Goal: Task Accomplishment & Management: Use online tool/utility

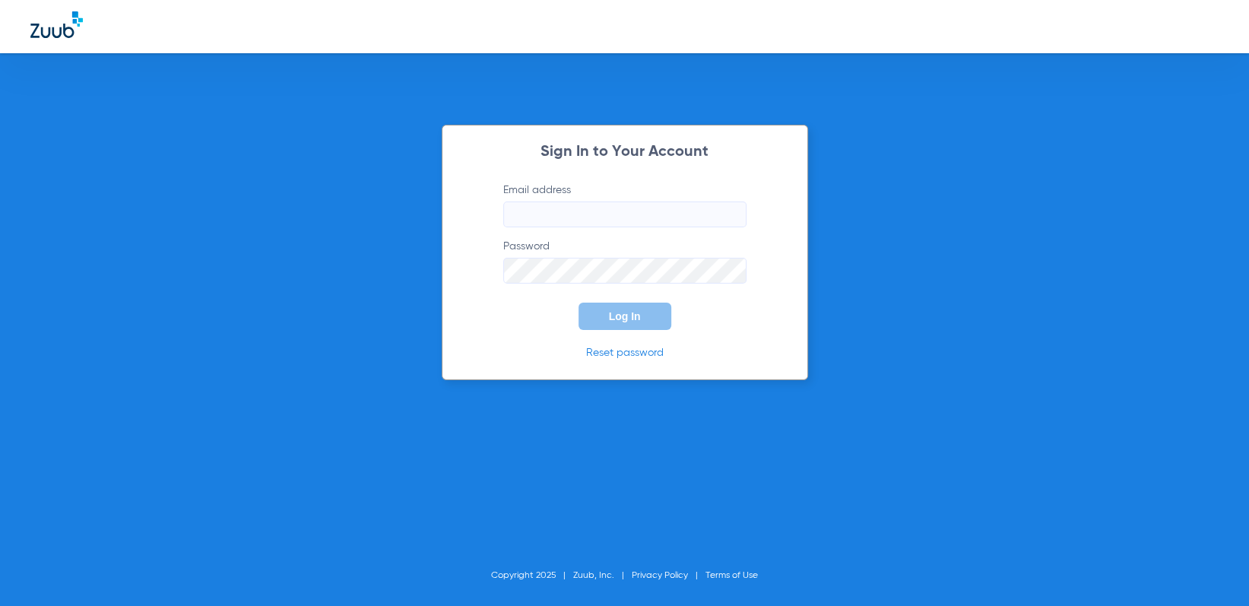
type input "[EMAIL_ADDRESS][DOMAIN_NAME]"
click at [626, 319] on span "Log In" at bounding box center [625, 316] width 32 height 12
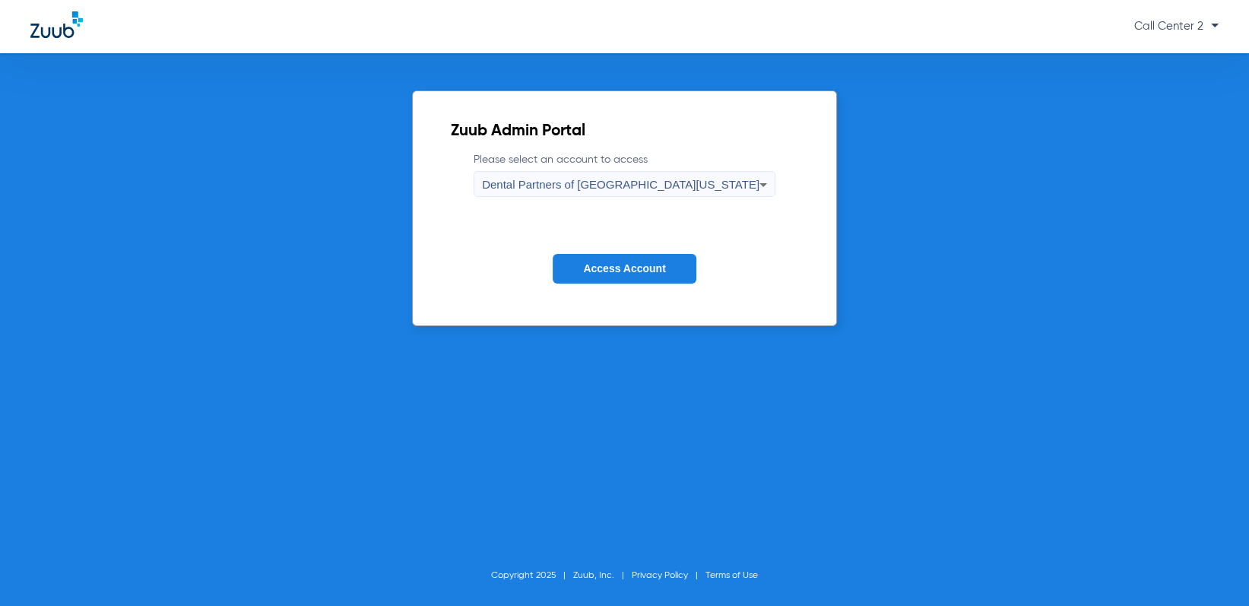
click at [649, 188] on span "Dental Partners of [GEOGRAPHIC_DATA][US_STATE]" at bounding box center [620, 184] width 277 height 13
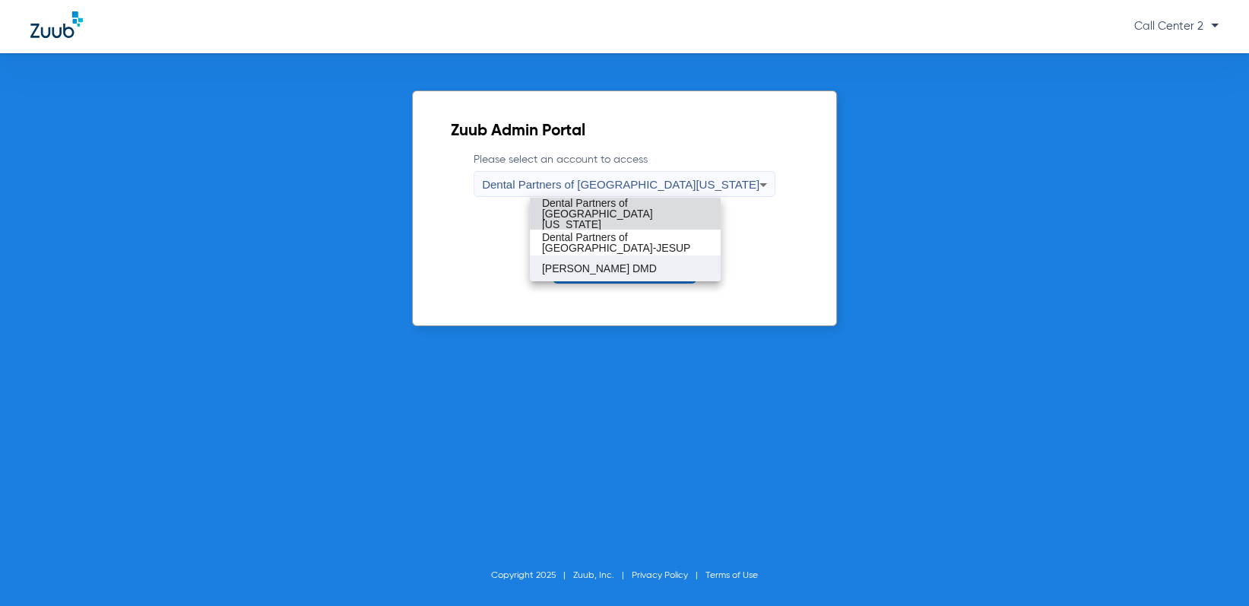
click at [642, 255] on mat-option "[PERSON_NAME] DMD" at bounding box center [625, 268] width 191 height 26
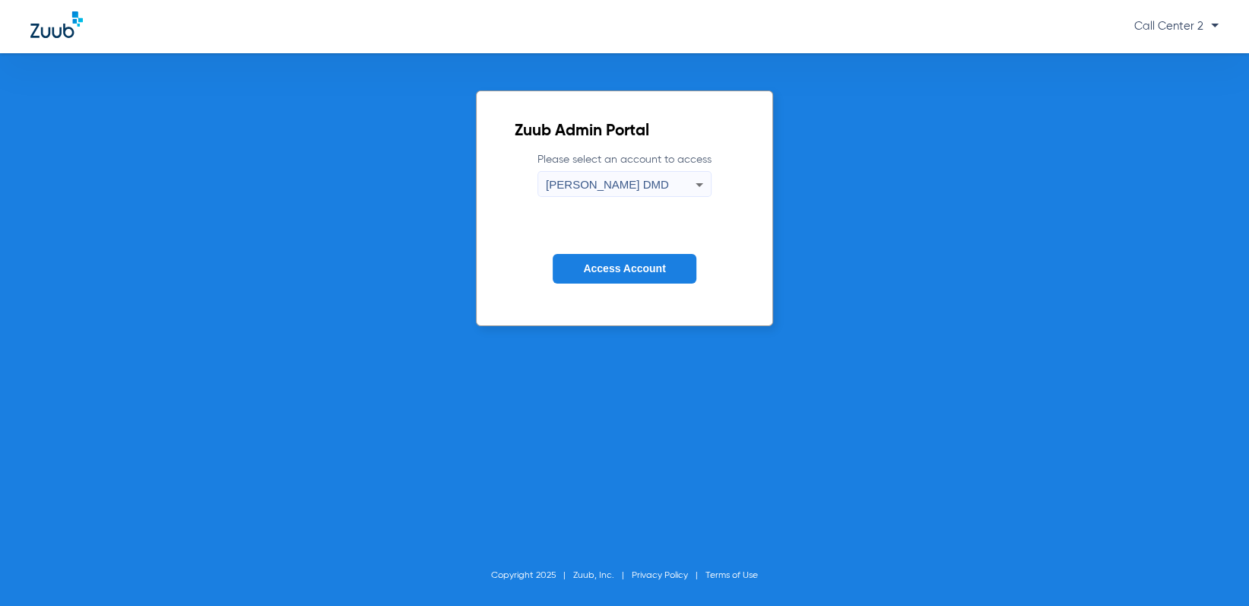
click at [640, 258] on button "Access Account" at bounding box center [624, 269] width 143 height 30
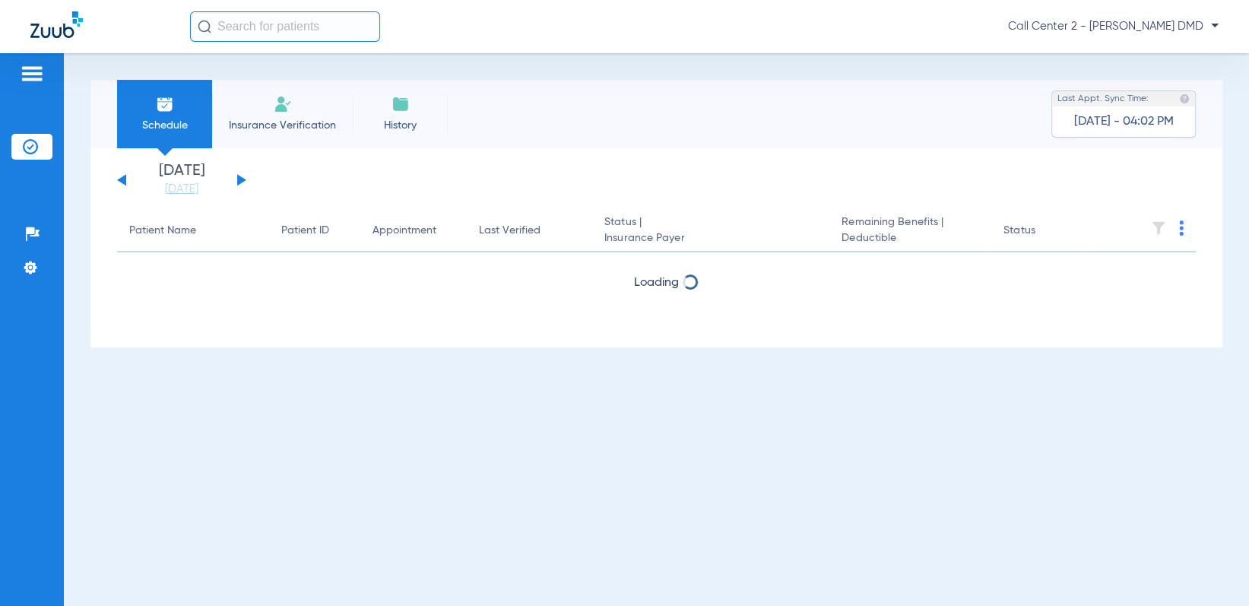
click at [323, 128] on span "Insurance Verification" at bounding box center [283, 125] width 118 height 15
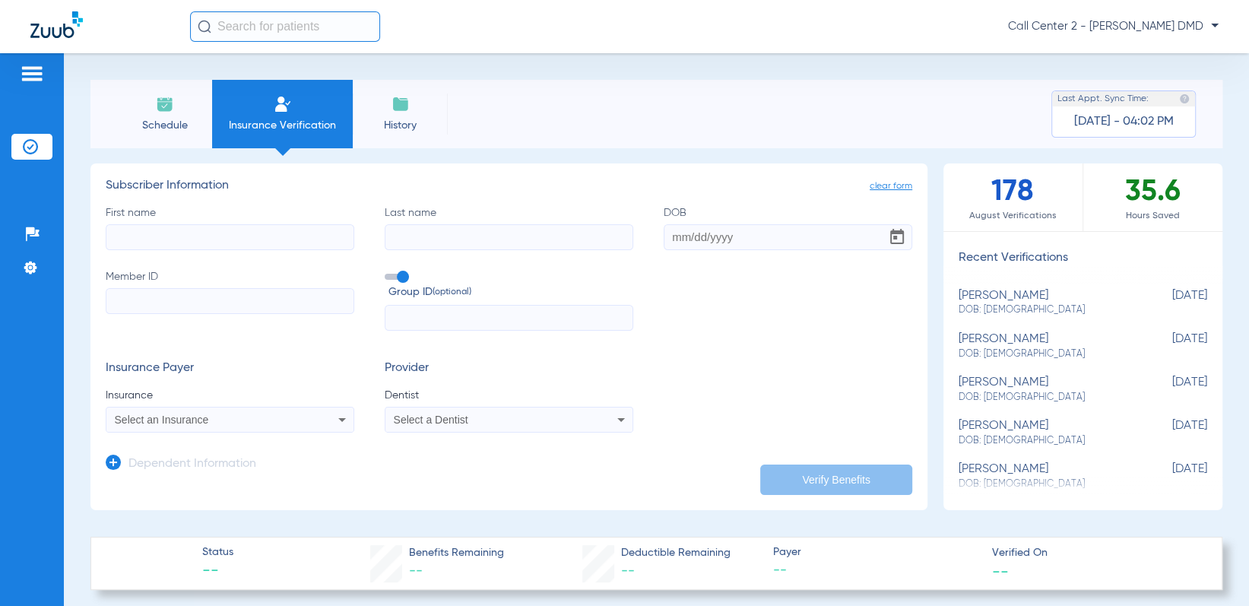
click at [253, 235] on input "First name" at bounding box center [230, 237] width 249 height 26
click at [253, 236] on input "First name" at bounding box center [230, 237] width 249 height 26
type input "[PERSON_NAME]"
type input "A"
drag, startPoint x: 446, startPoint y: 240, endPoint x: 359, endPoint y: 238, distance: 87.5
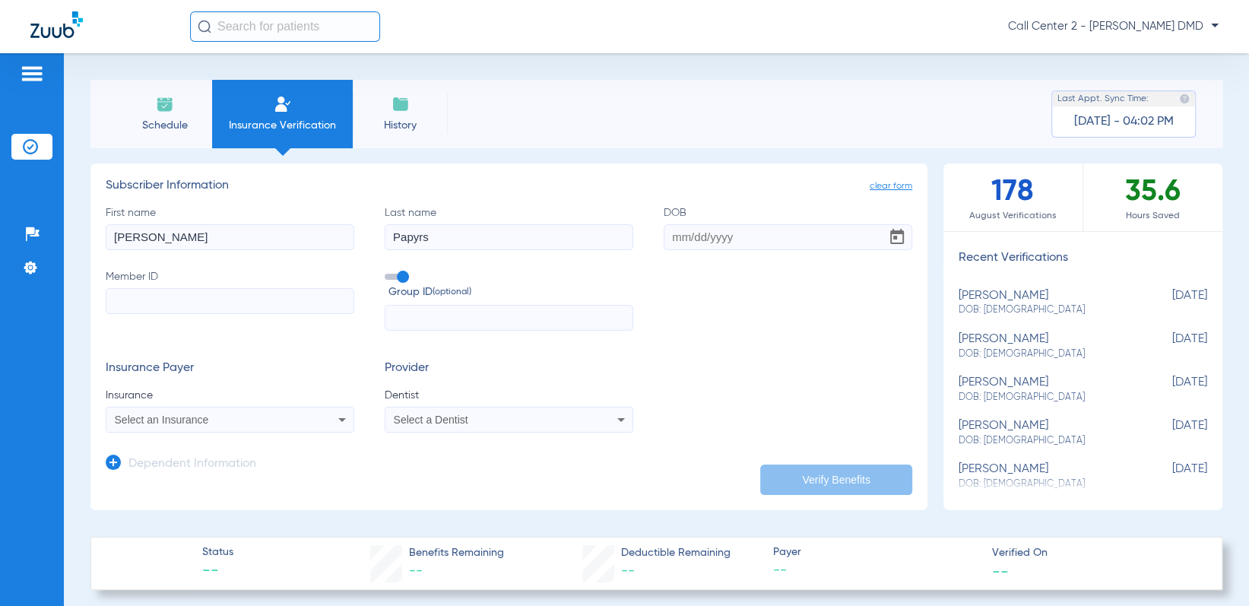
click at [359, 238] on div "First name [PERSON_NAME] Last name Papyrs DOB Member ID Group ID (optional)" at bounding box center [509, 268] width 807 height 126
type input "Capers"
click at [665, 230] on input "DOB" at bounding box center [788, 237] width 249 height 26
click at [689, 233] on input "04141991" at bounding box center [788, 237] width 249 height 26
click at [678, 238] on input "0414/1991" at bounding box center [788, 237] width 249 height 26
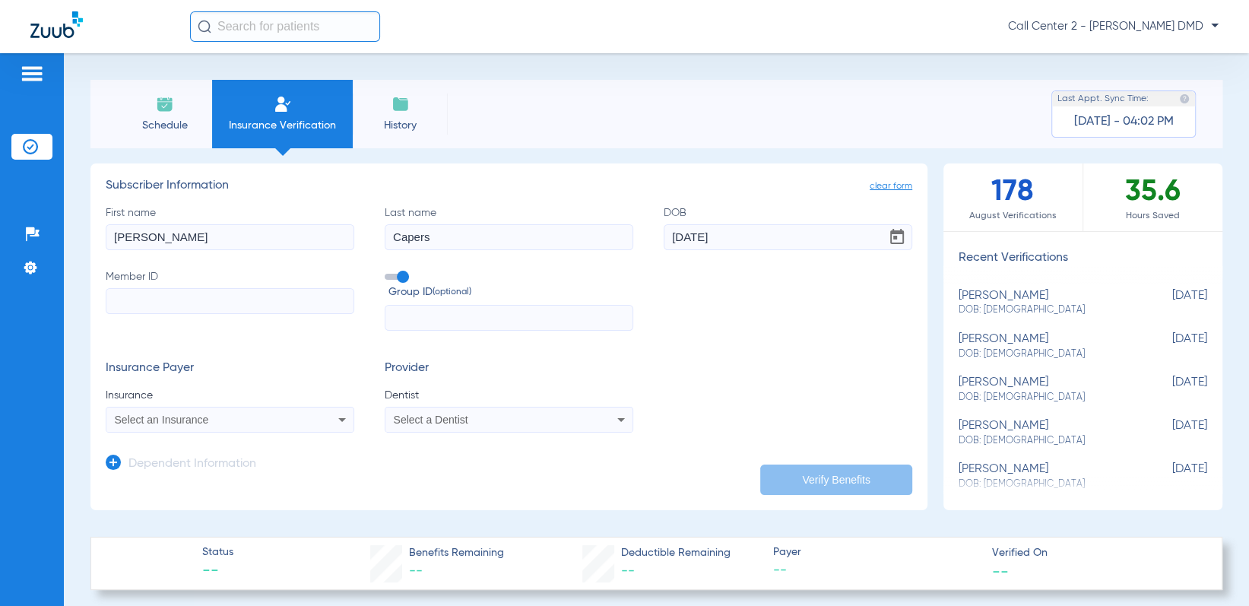
type input "[DATE]"
click at [134, 296] on input "Member ID" at bounding box center [230, 301] width 249 height 26
click at [193, 303] on input "Member ID Required" at bounding box center [230, 301] width 249 height 26
click at [223, 417] on div "Select an Insurance" at bounding box center [207, 419] width 185 height 11
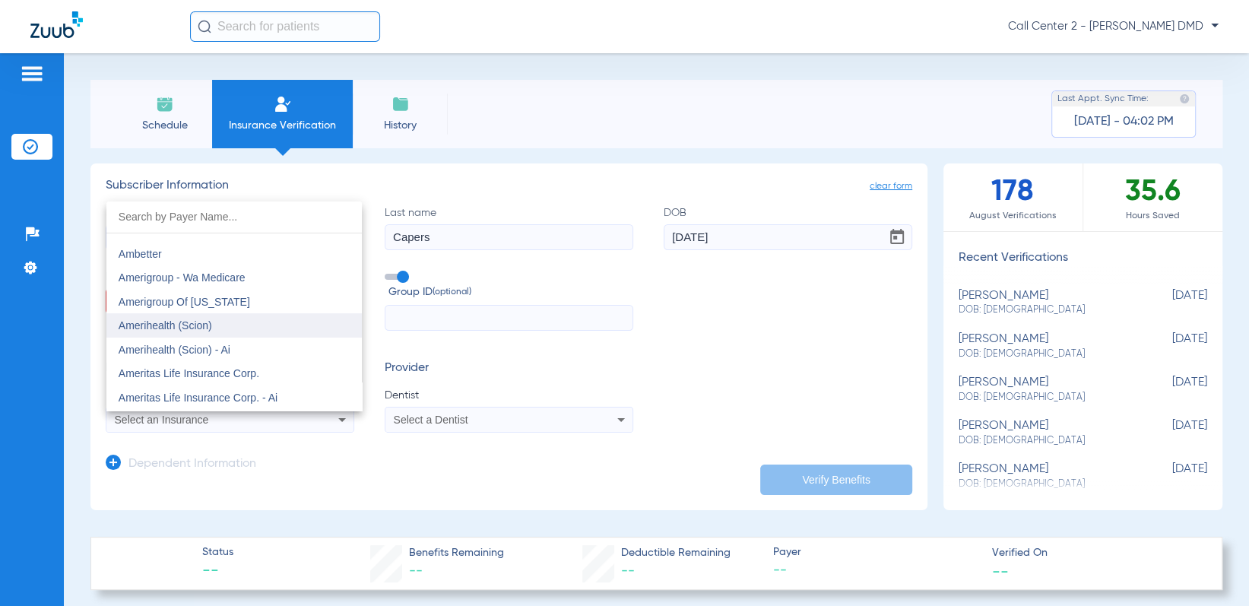
scroll to position [456, 0]
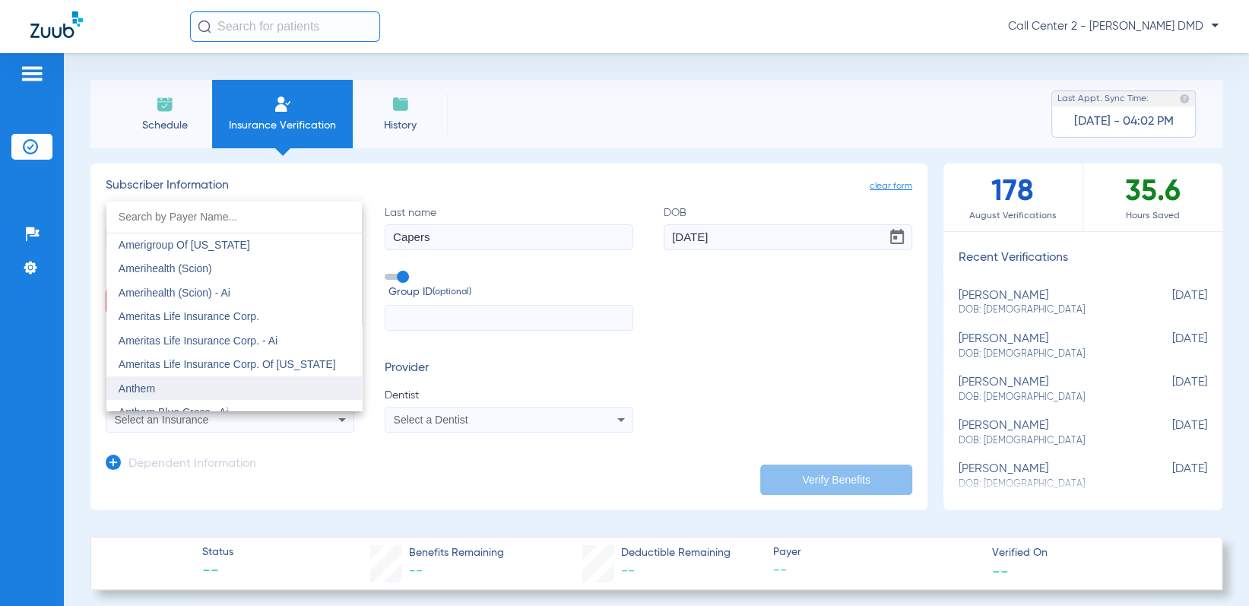
click at [151, 385] on span "Anthem" at bounding box center [137, 388] width 36 height 12
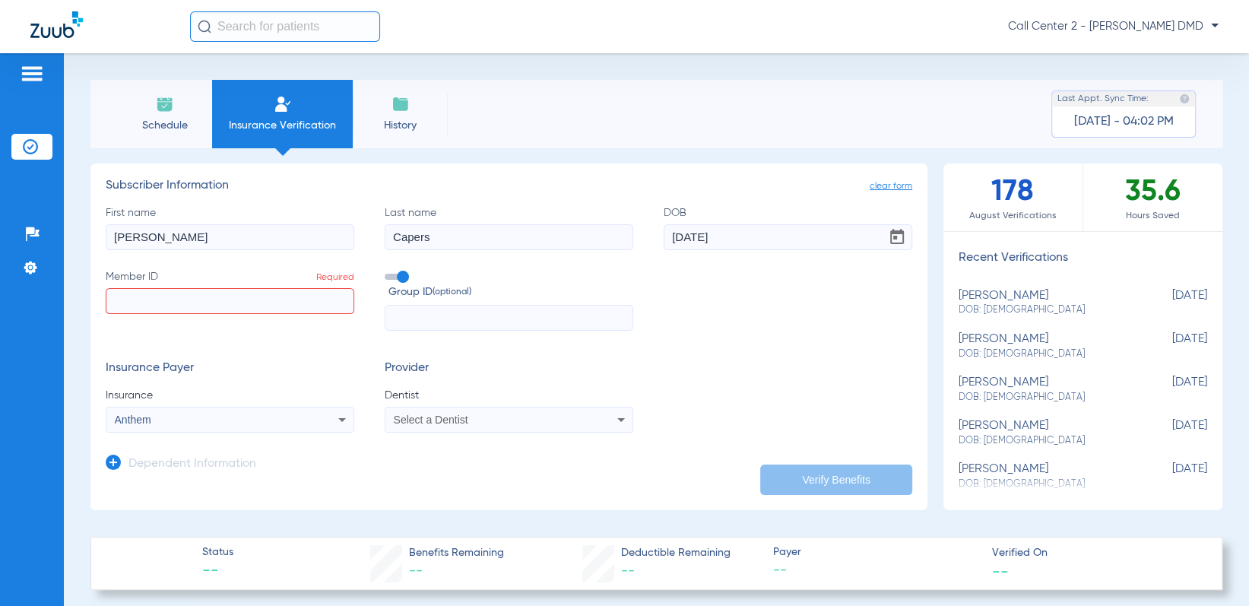
click at [144, 303] on input "Member ID Required" at bounding box center [230, 301] width 249 height 26
type input "PYZ990W21753"
click at [424, 416] on span "Select a Dentist" at bounding box center [431, 420] width 75 height 12
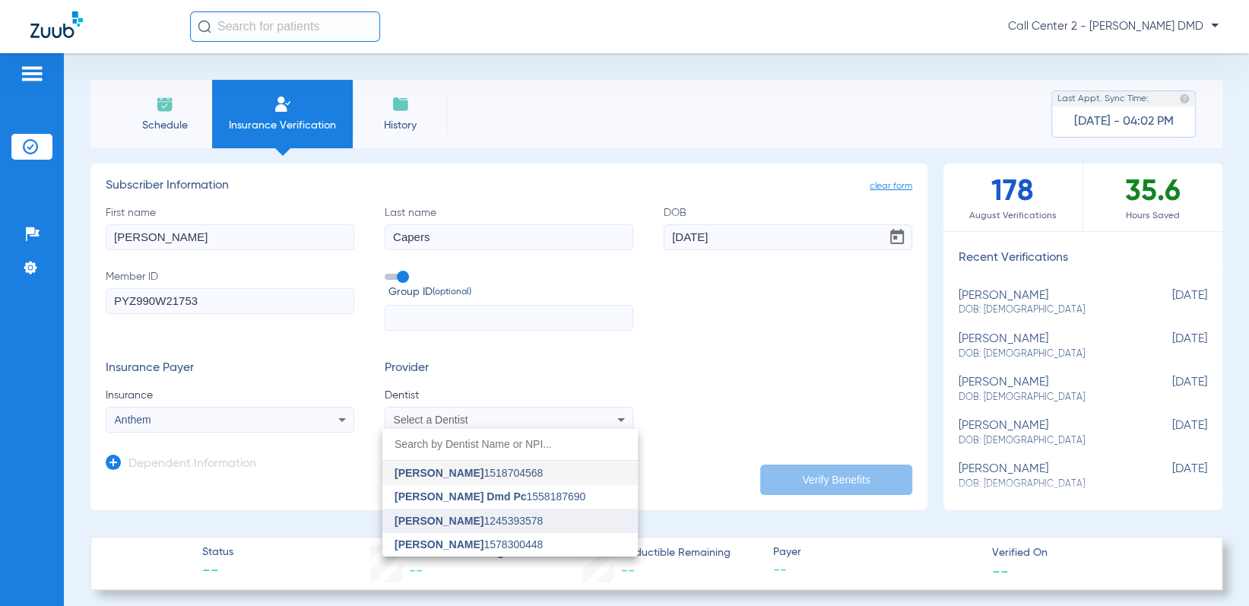
click at [452, 519] on span "[PERSON_NAME]" at bounding box center [439, 521] width 89 height 12
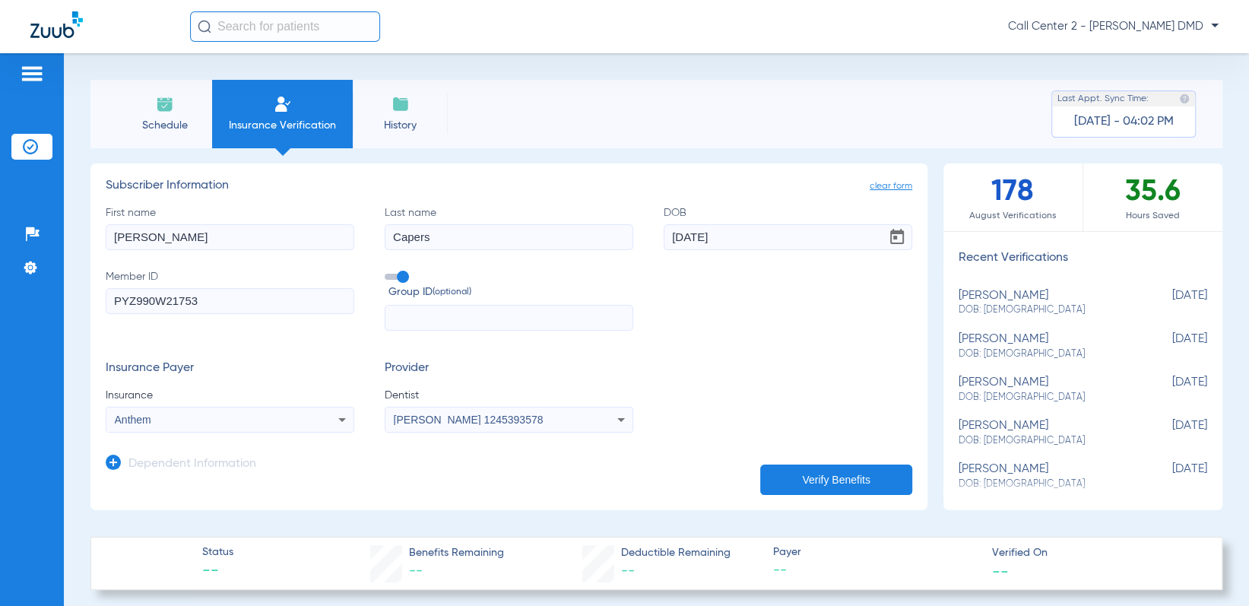
click at [823, 482] on button "Verify Benefits" at bounding box center [836, 480] width 152 height 30
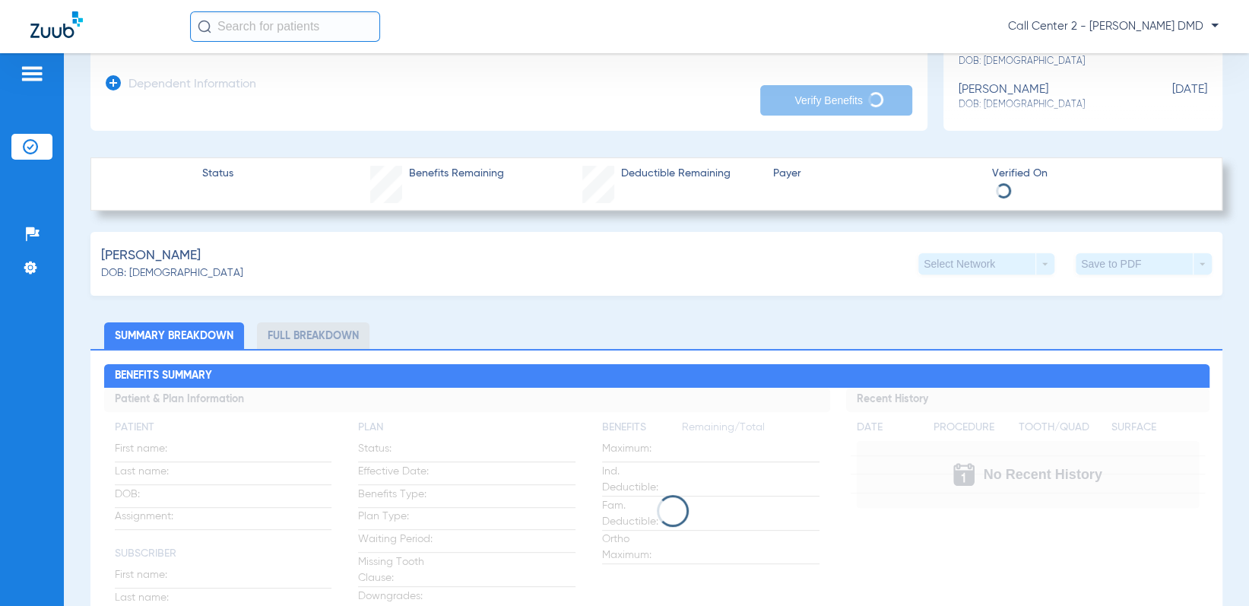
scroll to position [380, 0]
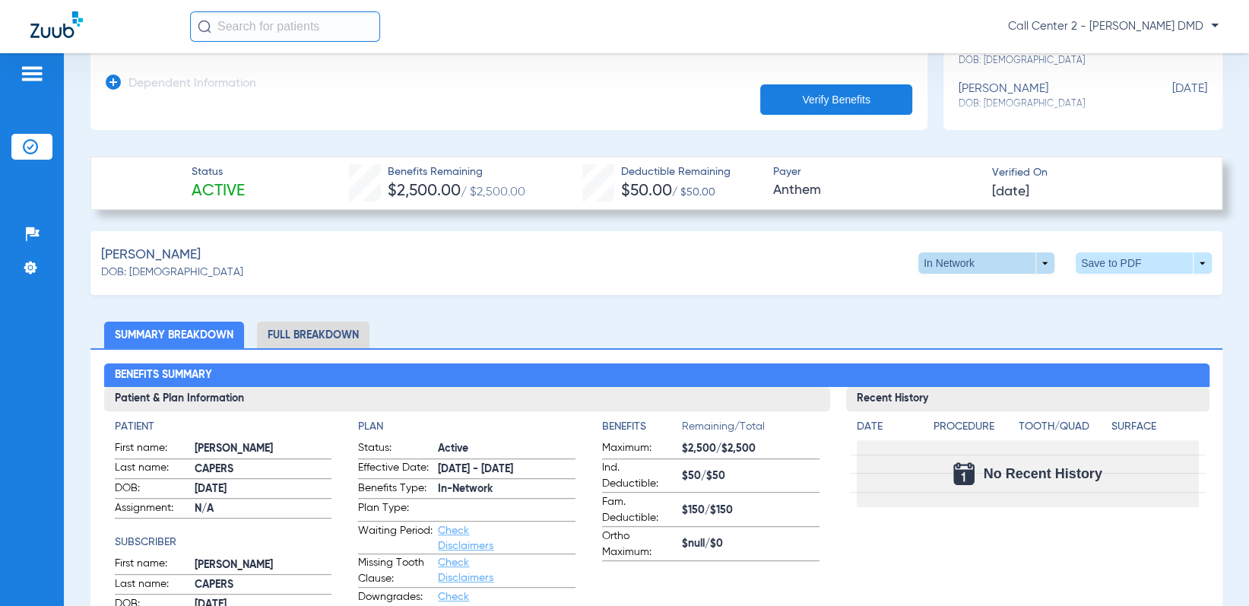
click at [1031, 259] on span at bounding box center [986, 262] width 136 height 21
click at [956, 292] on span "Out of Network" at bounding box center [954, 291] width 71 height 11
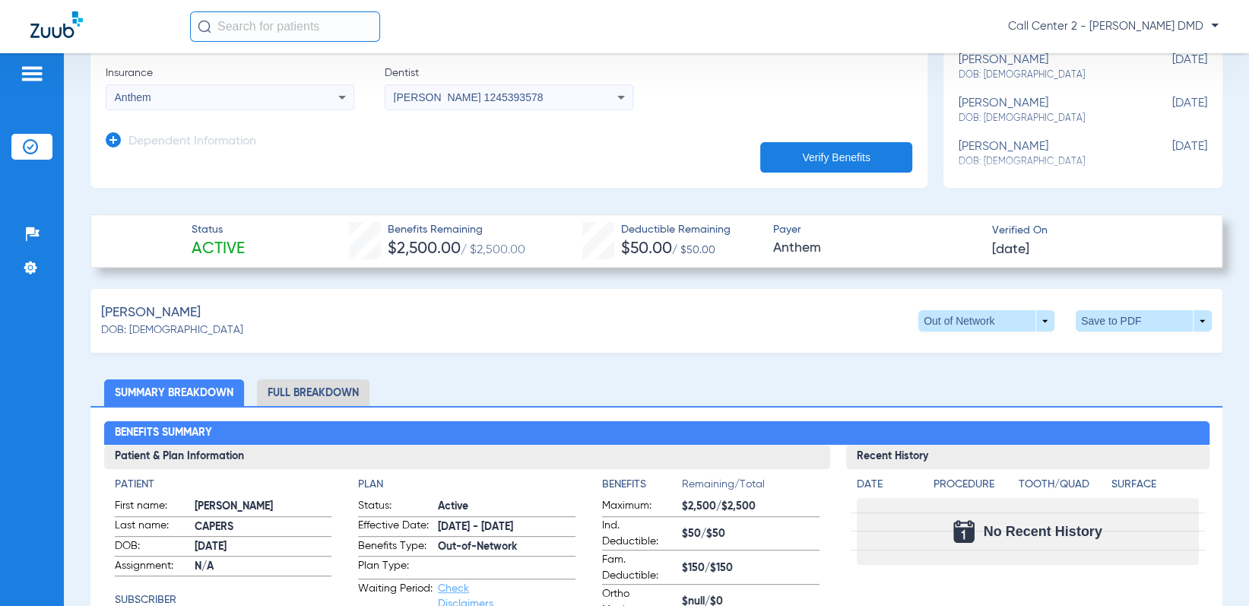
scroll to position [304, 0]
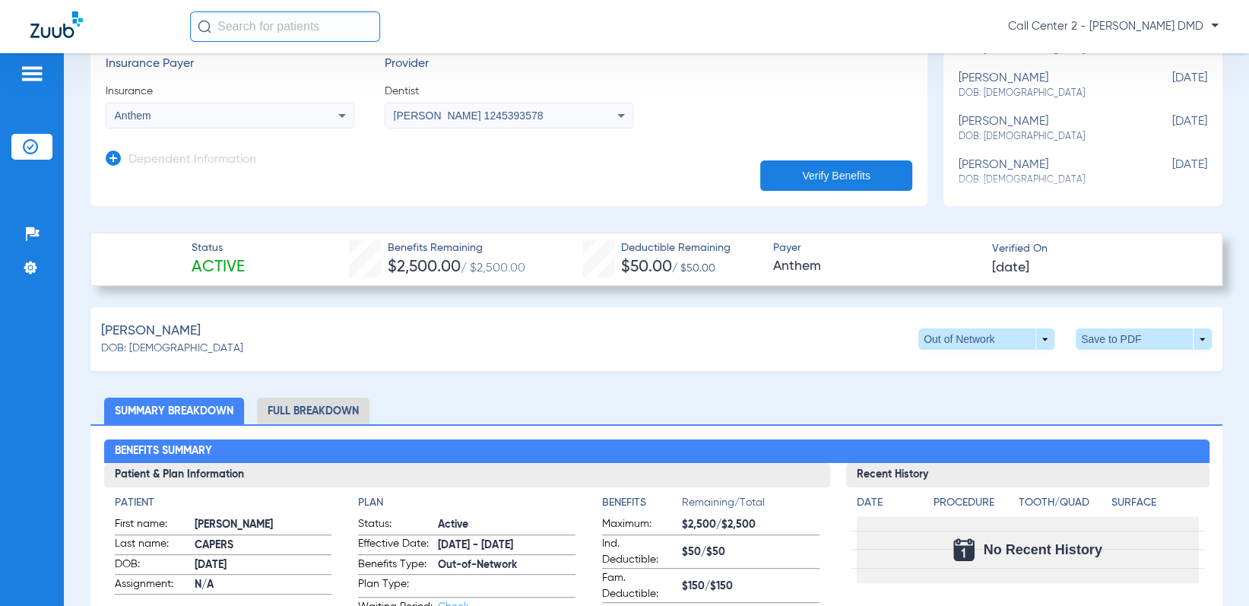
click at [335, 404] on li "Full Breakdown" at bounding box center [313, 411] width 113 height 27
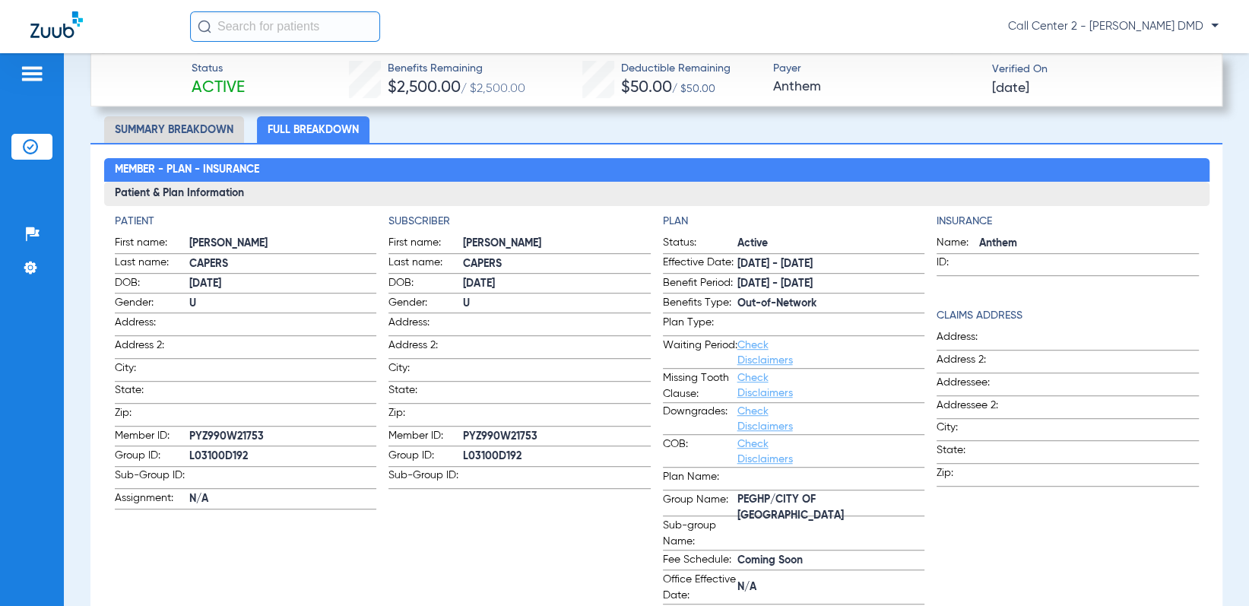
scroll to position [457, 0]
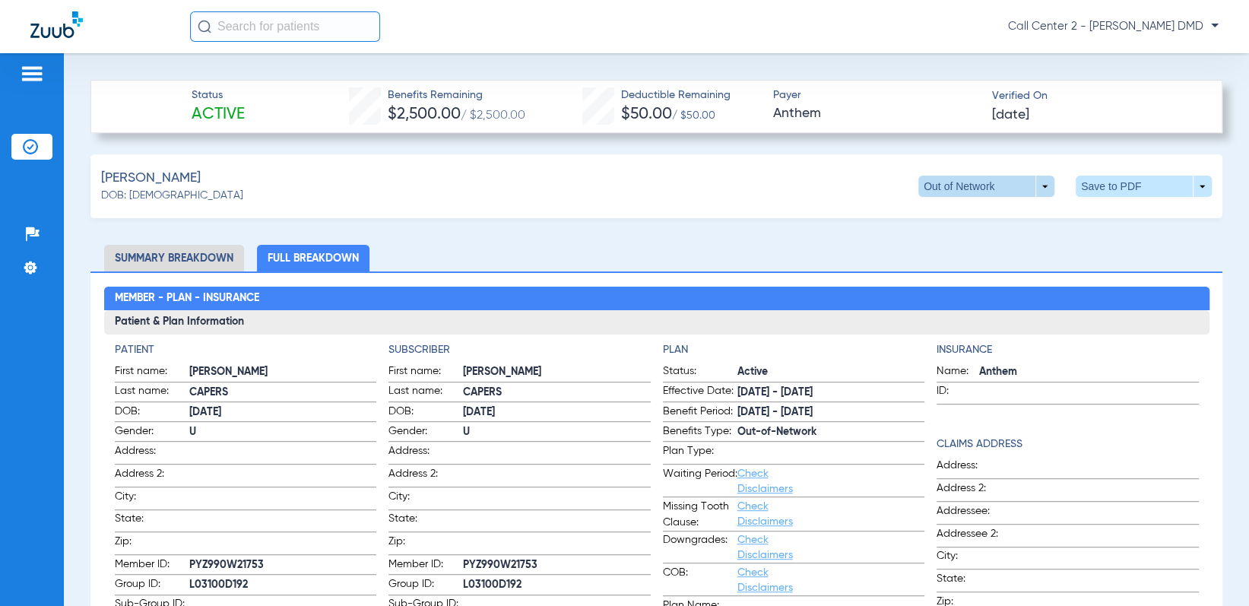
click at [1039, 186] on span at bounding box center [986, 186] width 136 height 21
click at [947, 244] on span "In Network" at bounding box center [954, 244] width 71 height 11
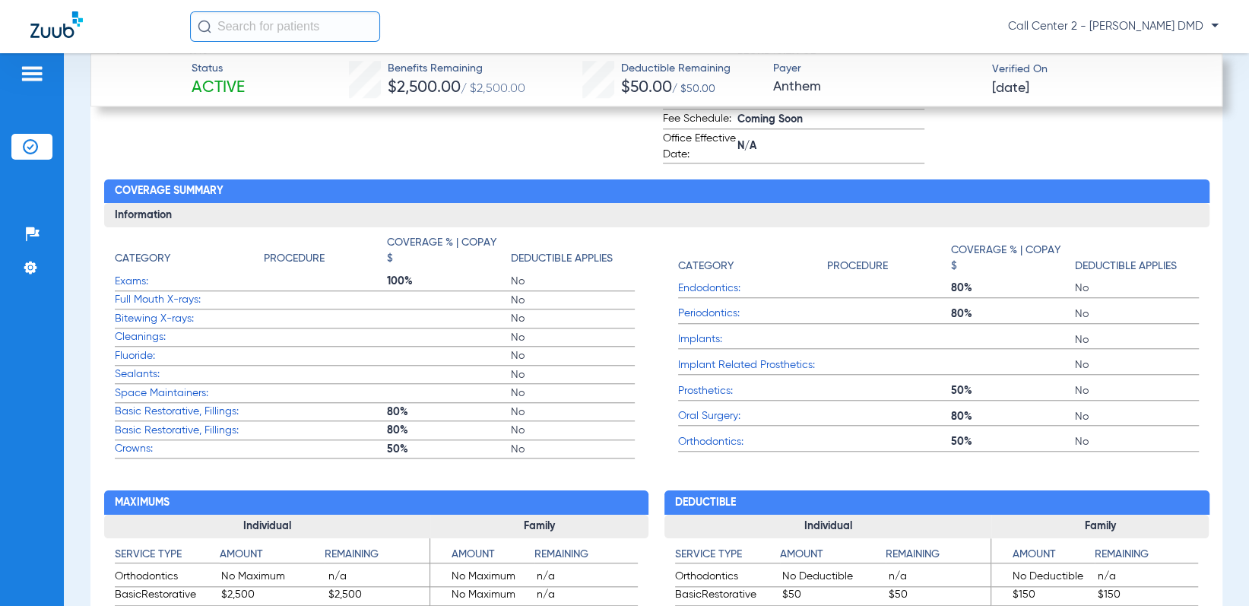
scroll to position [1065, 0]
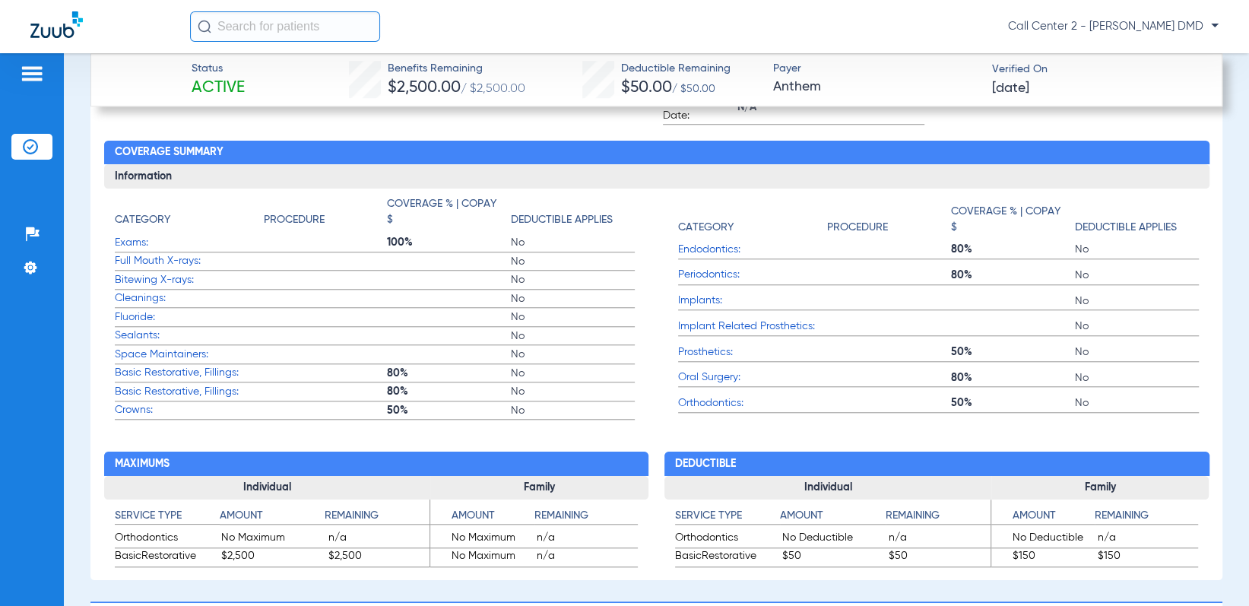
drag, startPoint x: 388, startPoint y: 363, endPoint x: 388, endPoint y: 381, distance: 18.3
click at [388, 366] on span "80%" at bounding box center [449, 373] width 124 height 15
drag, startPoint x: 388, startPoint y: 385, endPoint x: 398, endPoint y: 403, distance: 20.1
click at [388, 385] on span "80%" at bounding box center [449, 391] width 124 height 15
click at [398, 404] on span "50%" at bounding box center [449, 410] width 124 height 15
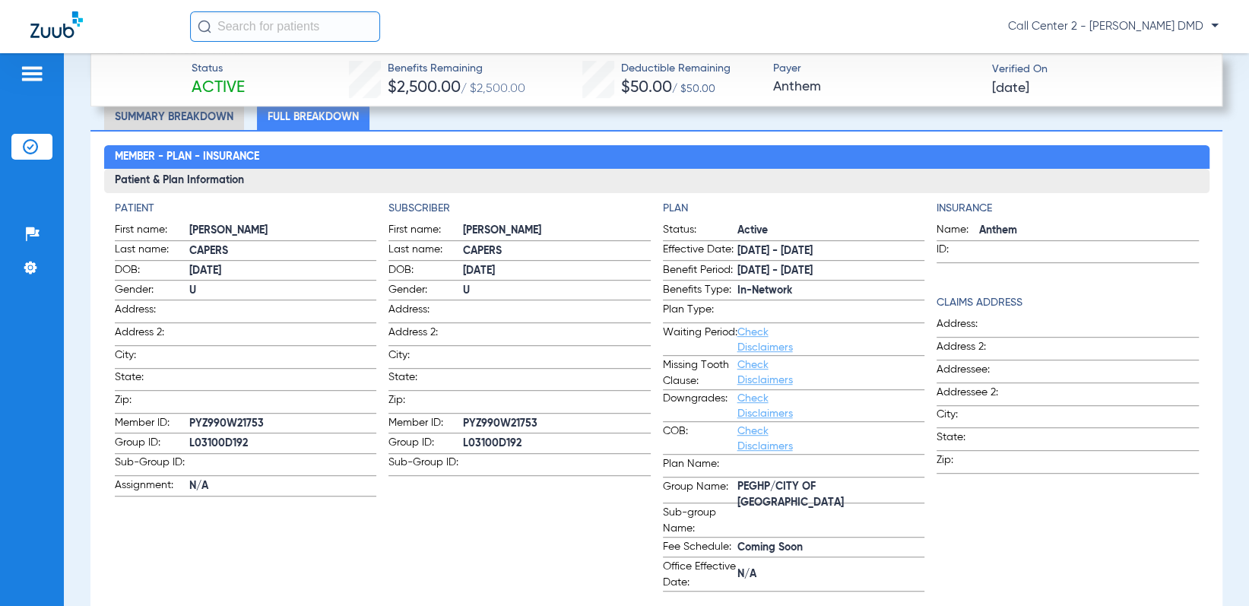
scroll to position [609, 0]
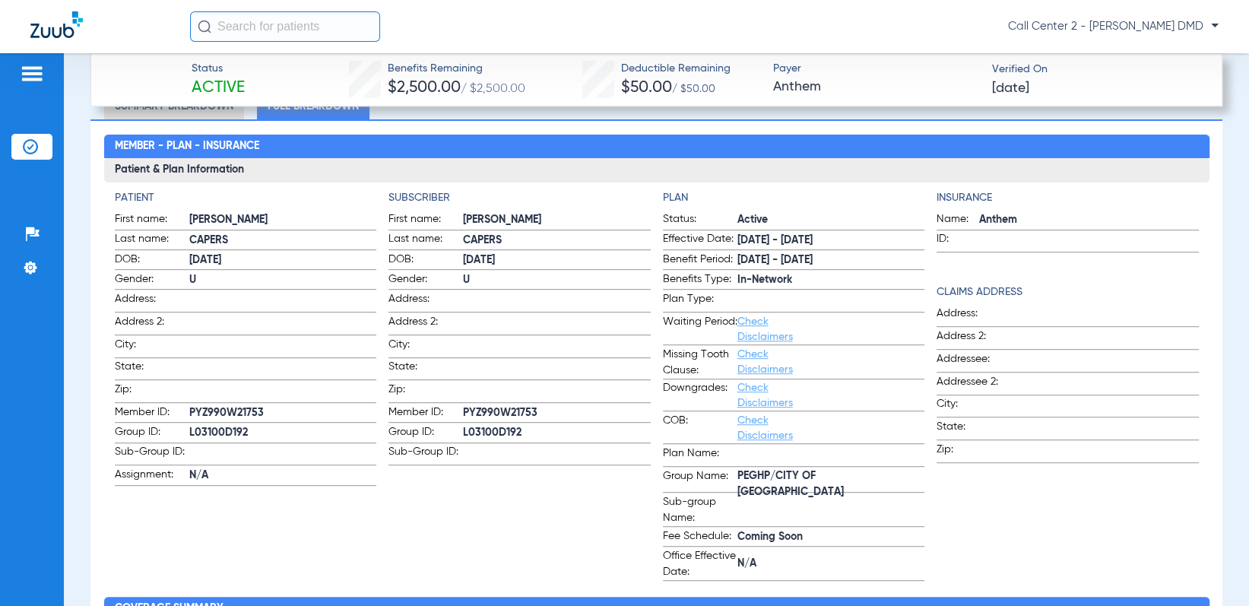
drag, startPoint x: 255, startPoint y: 426, endPoint x: 189, endPoint y: 427, distance: 66.1
click at [189, 427] on span "L03100D192" at bounding box center [283, 433] width 188 height 16
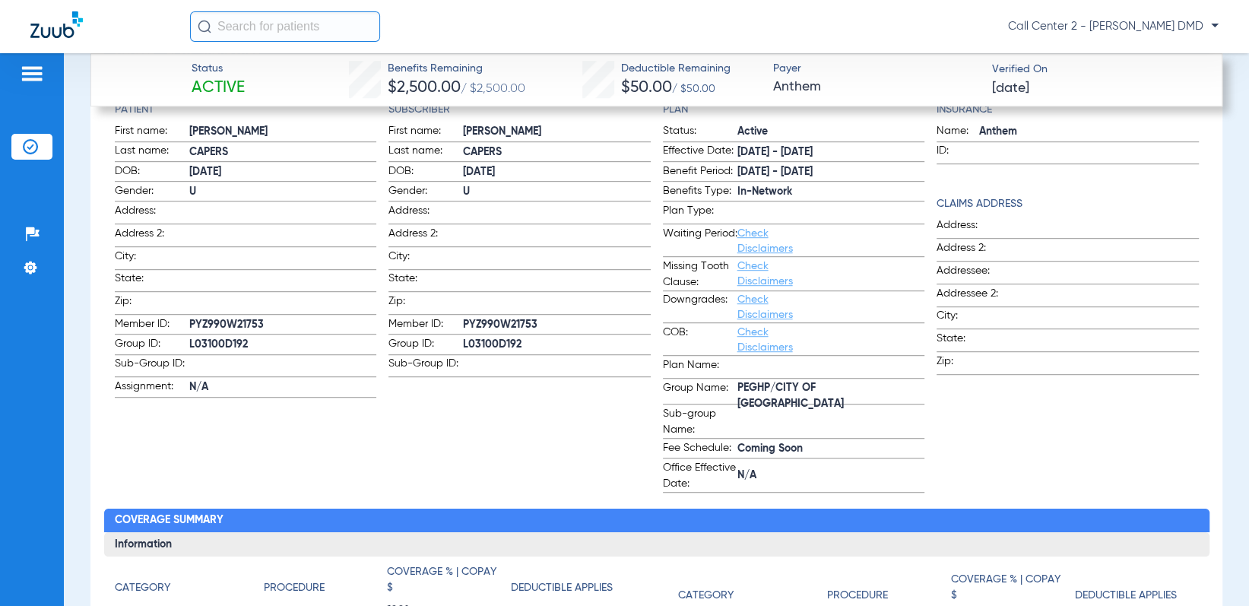
scroll to position [684, 0]
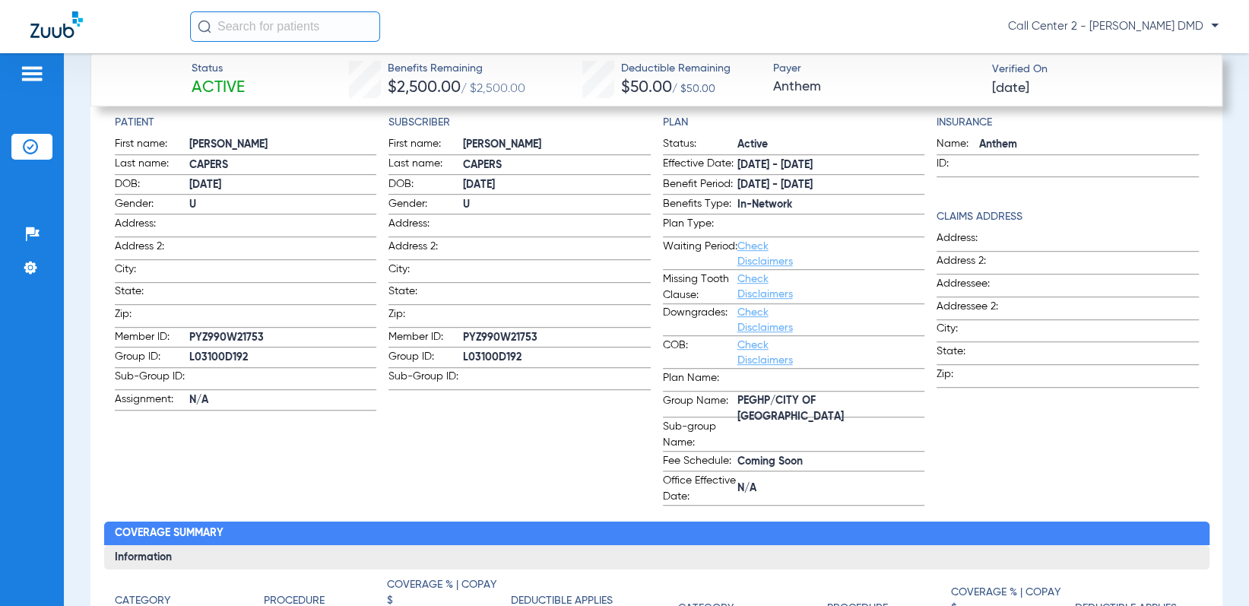
click at [234, 400] on span "N/A" at bounding box center [283, 400] width 188 height 16
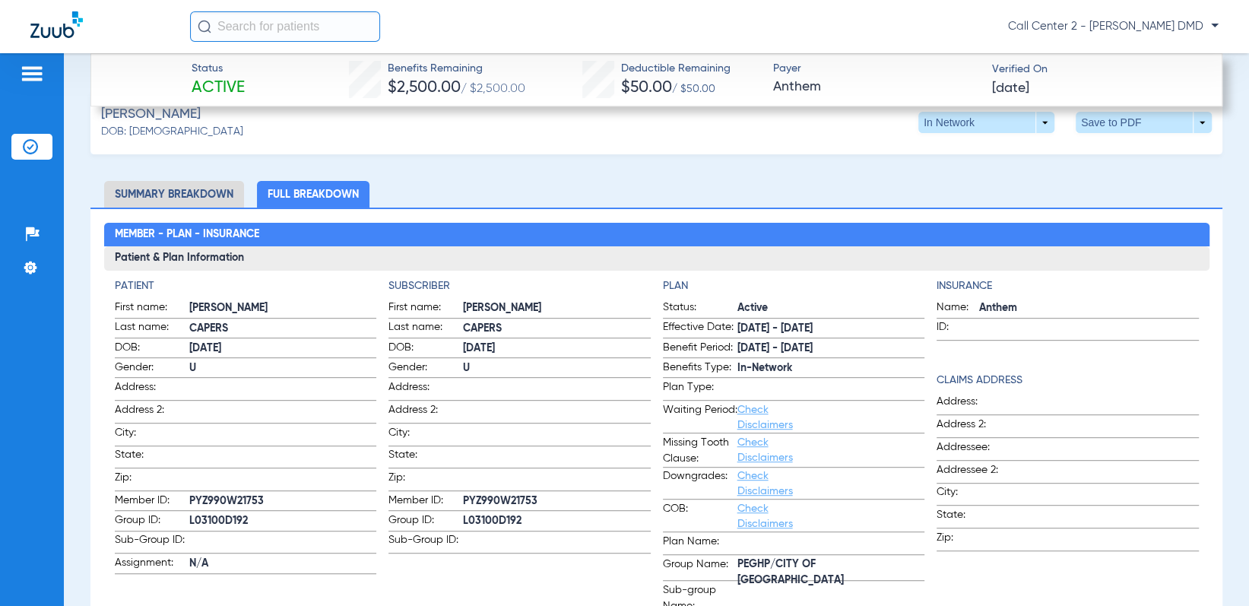
scroll to position [532, 0]
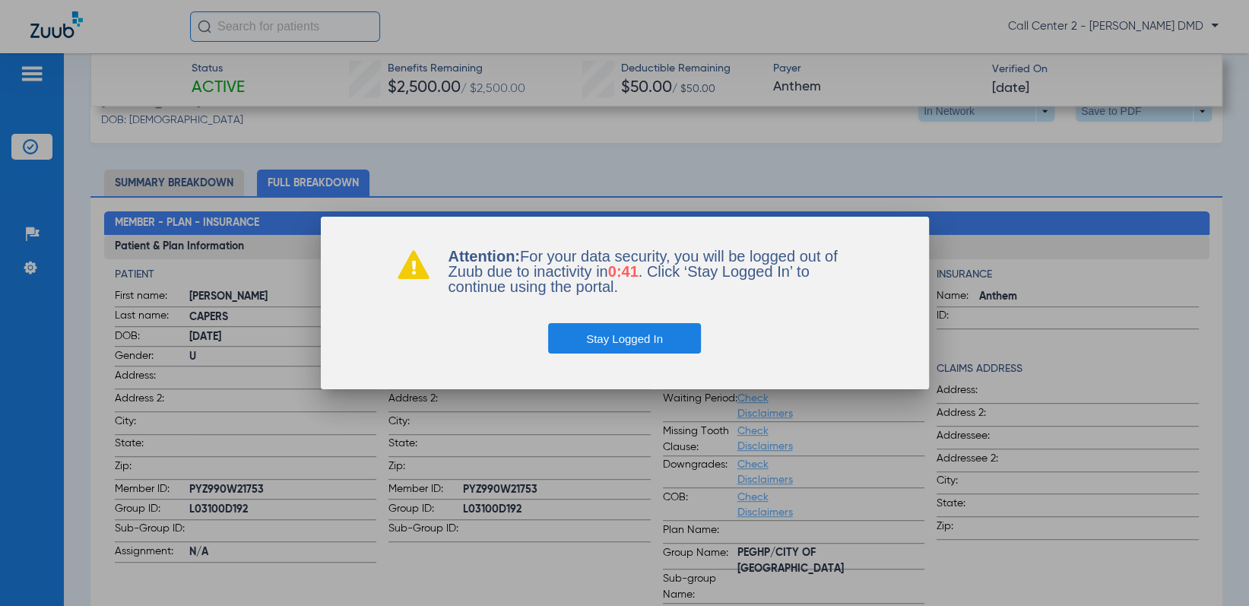
click at [644, 341] on button "Stay Logged In" at bounding box center [624, 338] width 153 height 30
